Goal: Use online tool/utility: Use online tool/utility

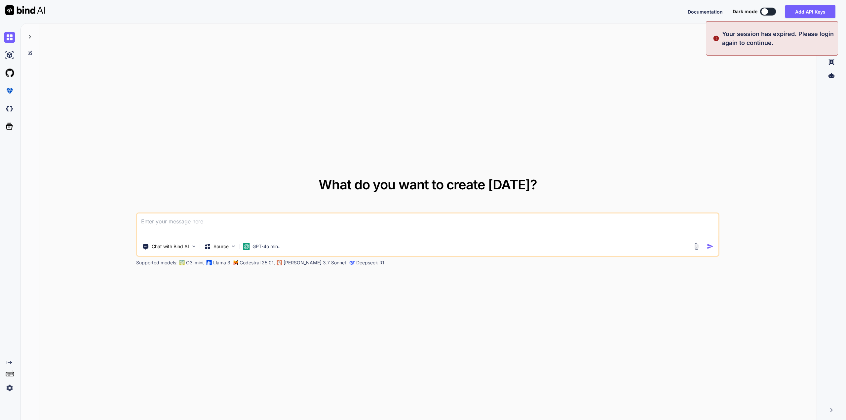
type textarea "x"
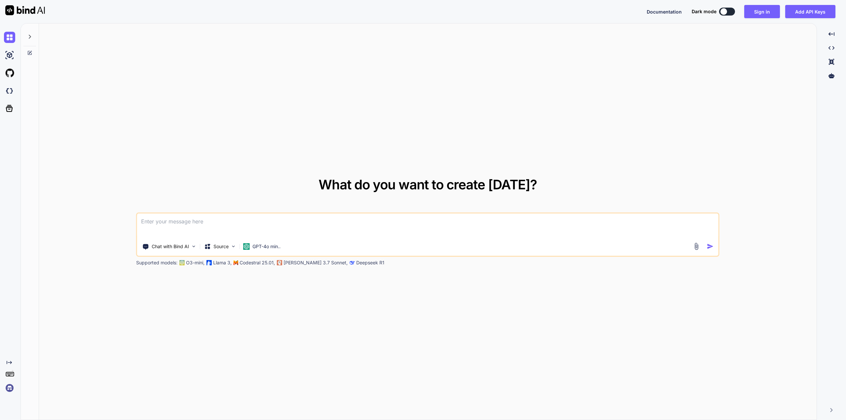
drag, startPoint x: 4, startPoint y: 147, endPoint x: 11, endPoint y: 133, distance: 15.8
click at [4, 146] on div "Created with Pixso." at bounding box center [9, 210] width 18 height 365
click at [265, 229] on textarea at bounding box center [427, 225] width 581 height 24
paste textarea
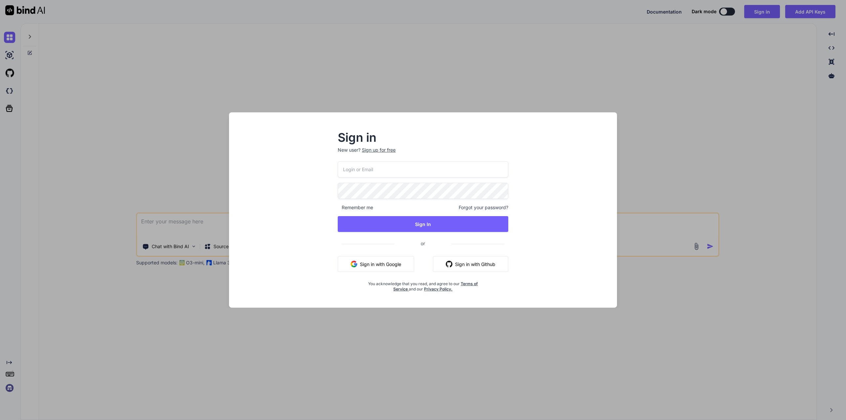
click at [383, 262] on button "Sign in with Google" at bounding box center [376, 264] width 76 height 16
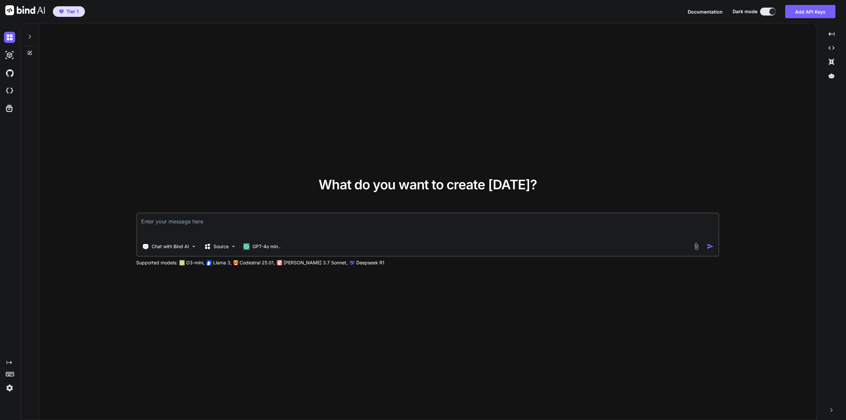
click at [376, 223] on textarea at bounding box center [427, 225] width 581 height 24
paste textarea "je souhaite créé une sorte d'arbre généalogique marrante avec tout en haut le c…"
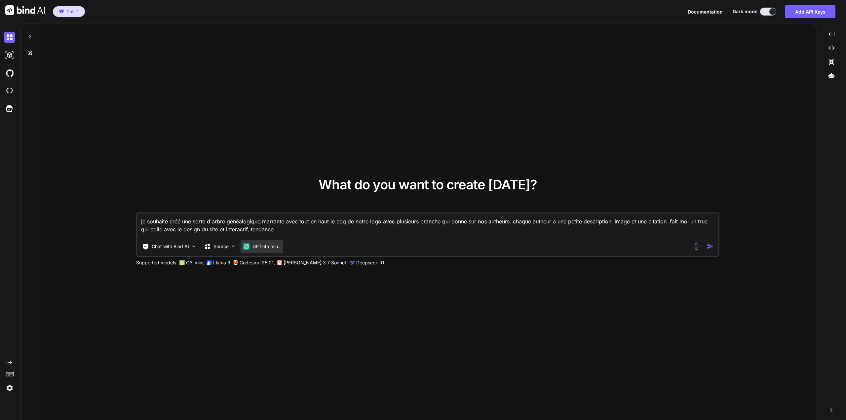
type textarea "je souhaite créé une sorte d'arbre généalogique marrante avec tout en haut le c…"
click at [269, 246] on p "GPT-4o min.." at bounding box center [266, 246] width 28 height 7
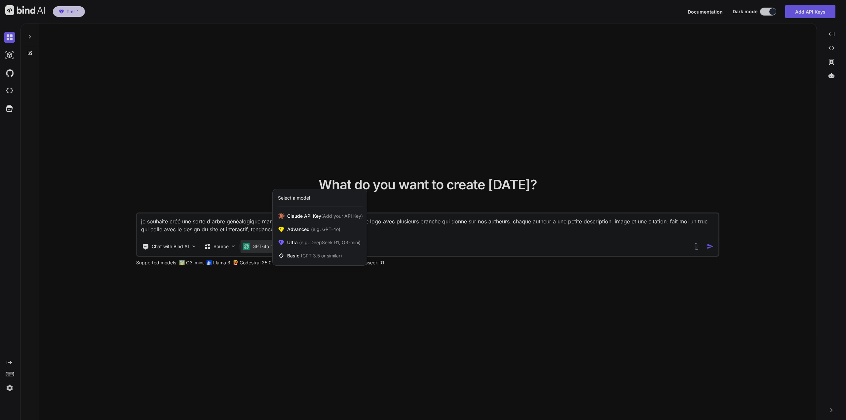
click at [553, 221] on div at bounding box center [423, 210] width 846 height 420
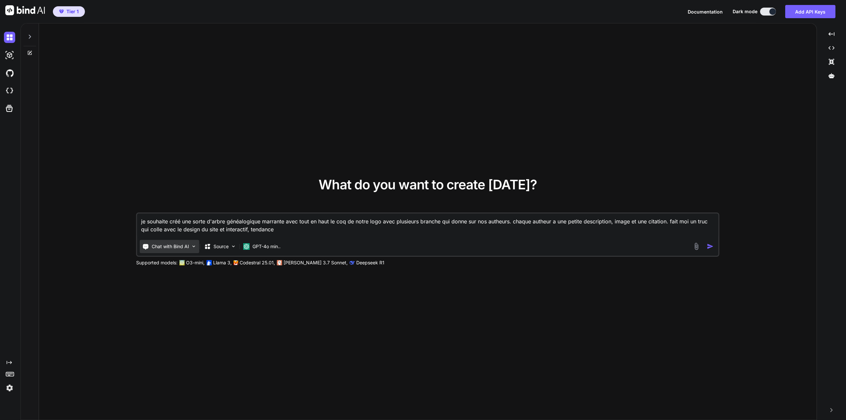
click at [177, 247] on p "Chat with Bind AI" at bounding box center [170, 246] width 37 height 7
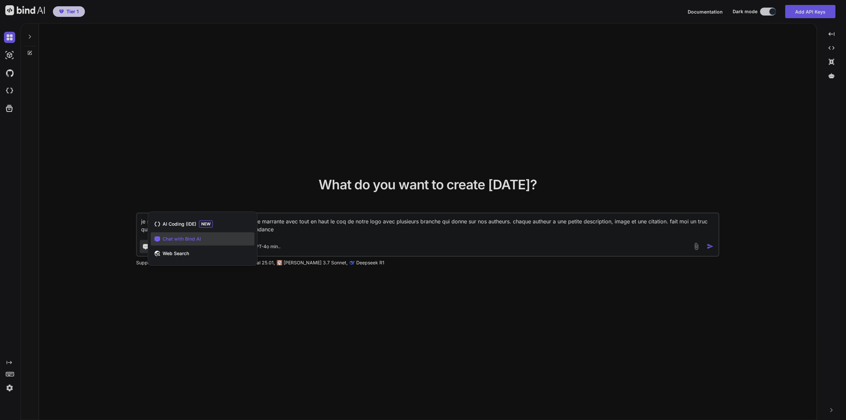
click at [178, 279] on div at bounding box center [423, 210] width 846 height 420
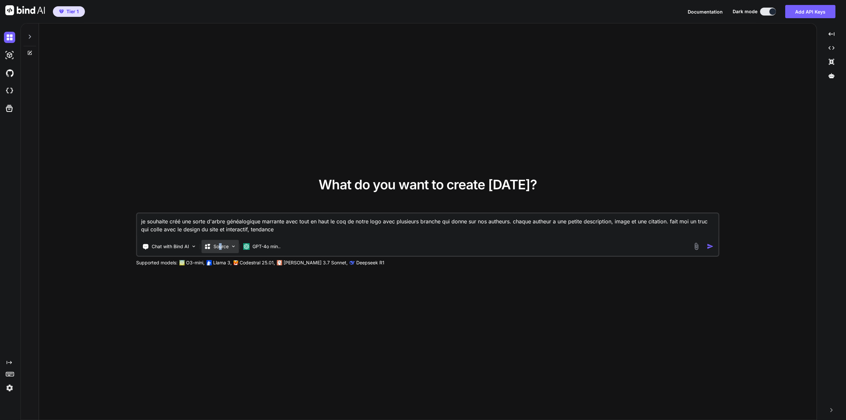
click at [221, 248] on p "Source" at bounding box center [220, 246] width 15 height 7
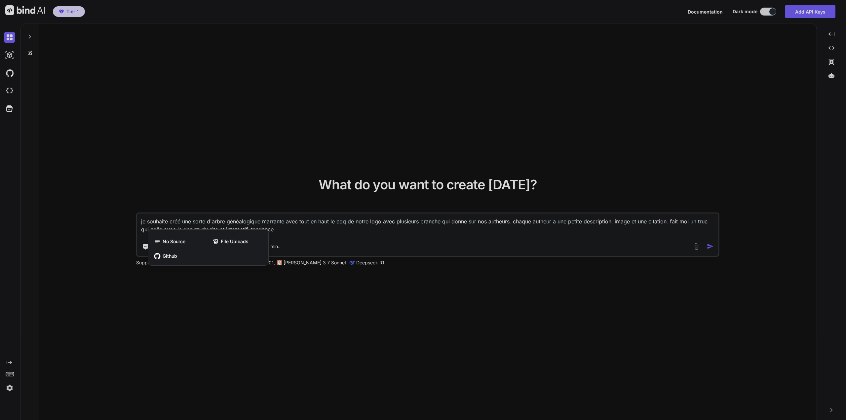
click at [581, 220] on div at bounding box center [423, 210] width 846 height 420
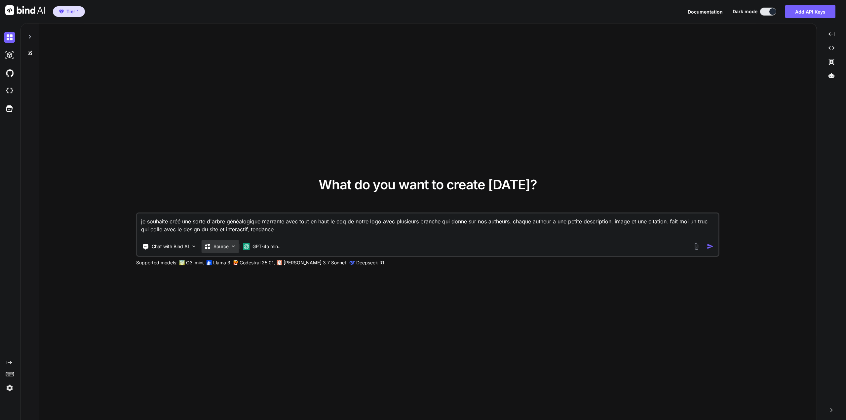
click at [222, 245] on p "Source" at bounding box center [220, 246] width 15 height 7
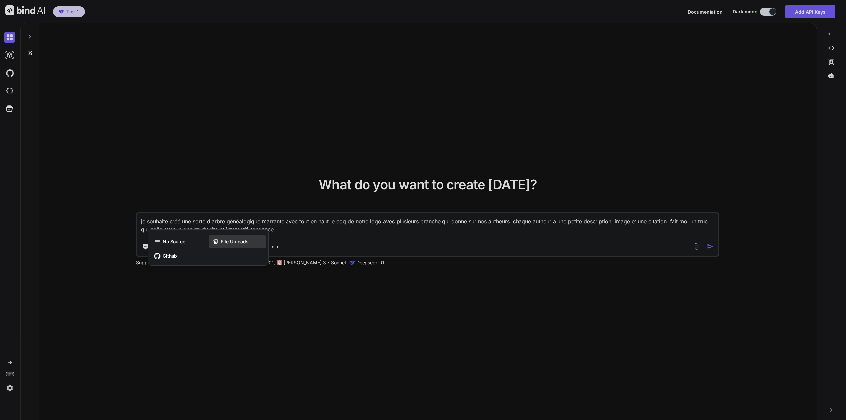
click at [223, 243] on span "File Uploads" at bounding box center [235, 241] width 28 height 7
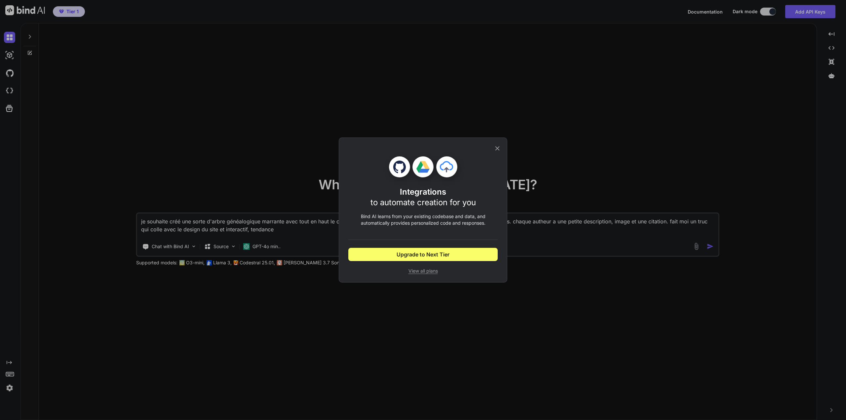
click at [500, 145] on icon at bounding box center [497, 148] width 7 height 7
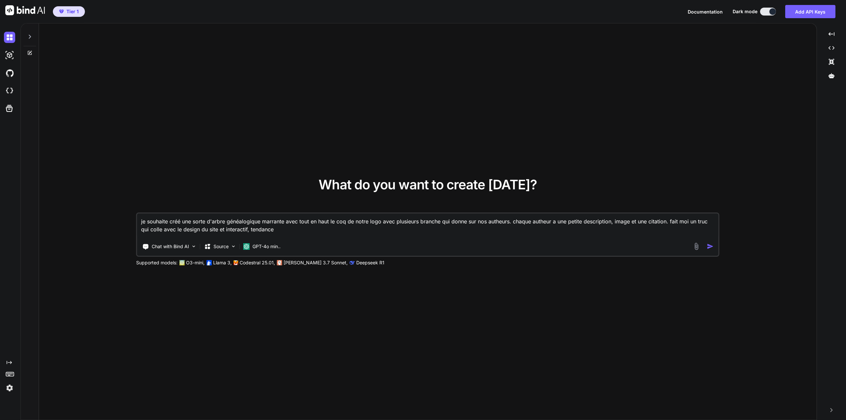
click at [715, 249] on button "button" at bounding box center [712, 246] width 10 height 7
click at [711, 246] on img "button" at bounding box center [710, 246] width 7 height 7
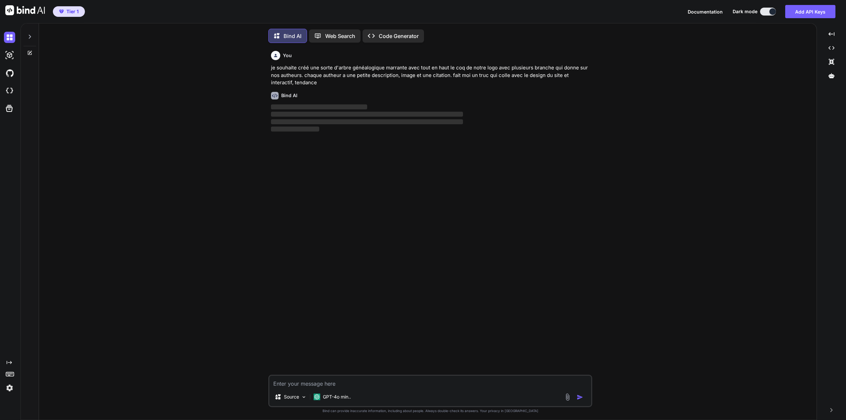
scroll to position [3, 0]
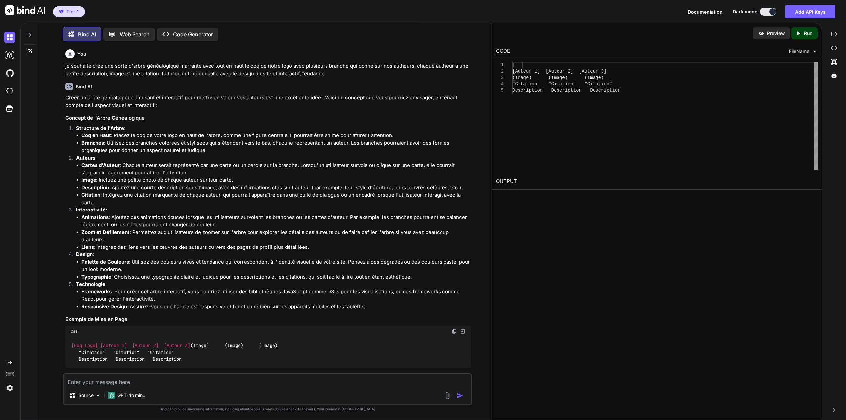
click at [297, 387] on div "Source GPT-4o min.." at bounding box center [267, 389] width 409 height 32
click at [377, 383] on textarea at bounding box center [267, 380] width 407 height 12
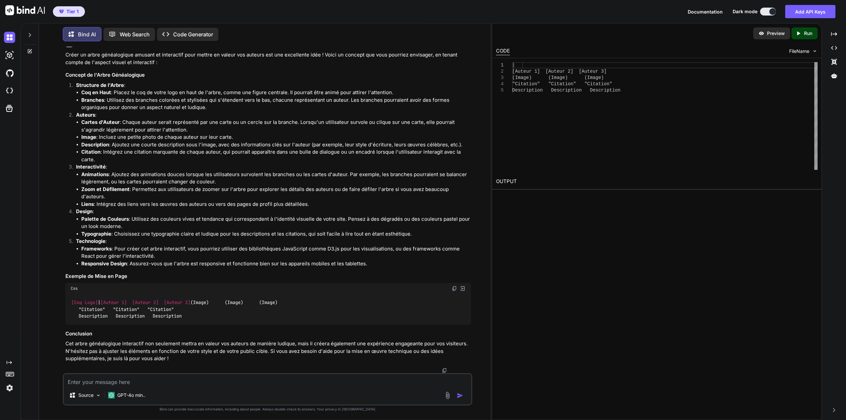
scroll to position [63, 0]
